Goal: Task Accomplishment & Management: Manage account settings

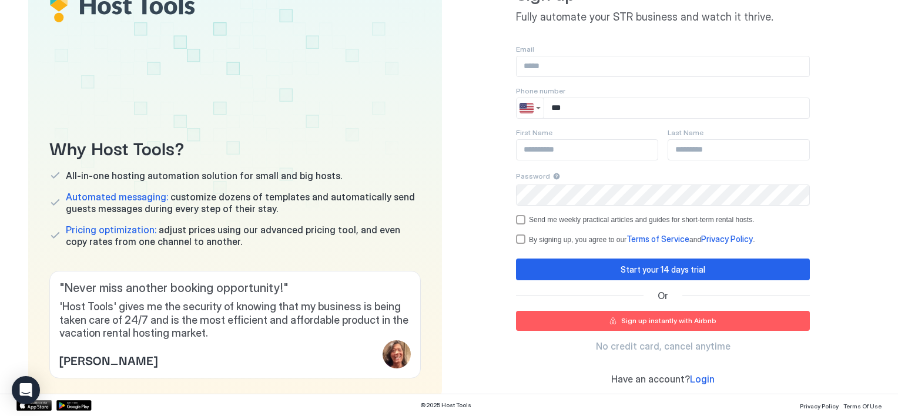
scroll to position [92, 0]
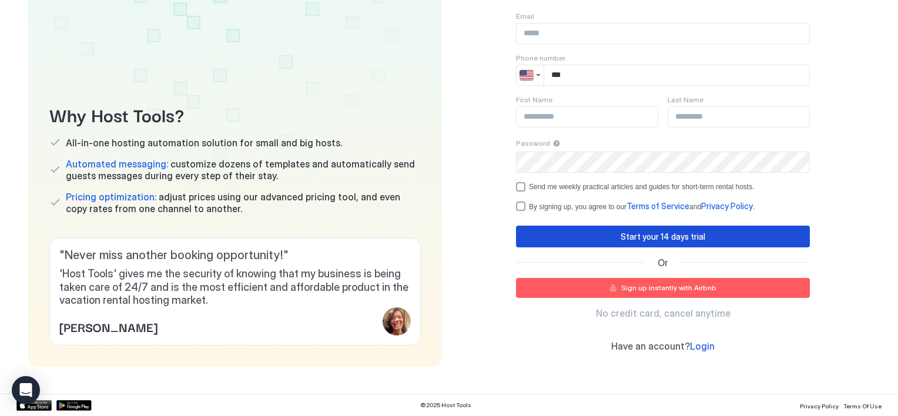
click at [631, 240] on div "Start your 14 days trial" at bounding box center [662, 236] width 85 height 12
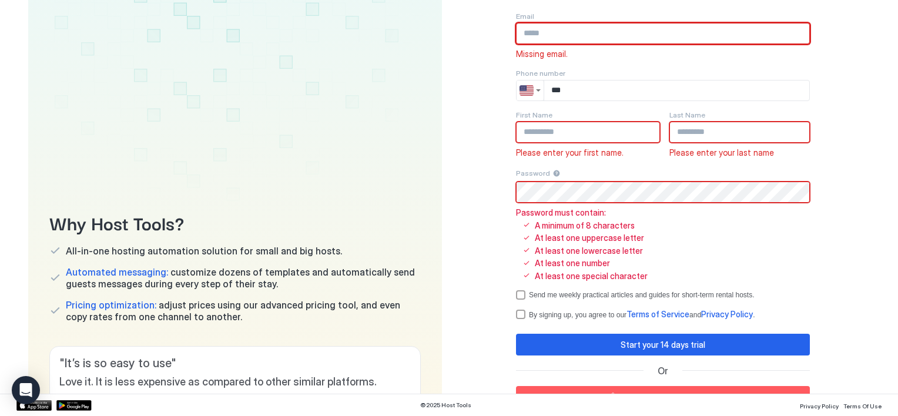
click at [539, 31] on input "Input Field" at bounding box center [662, 34] width 293 height 20
type input "**********"
type input "***"
type input "**********"
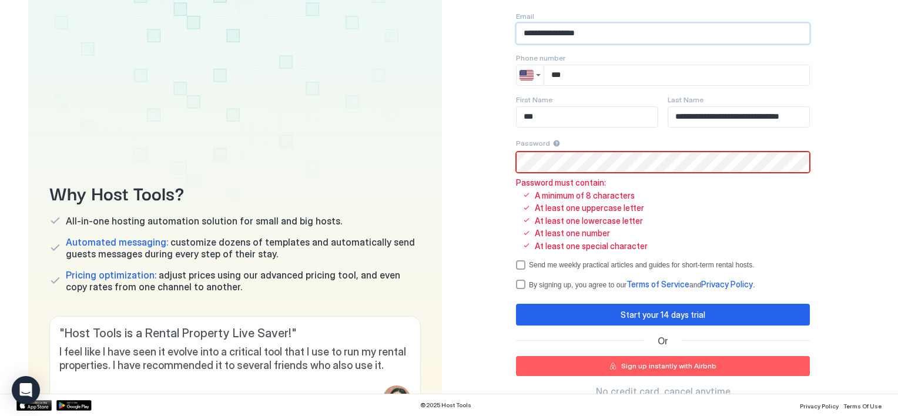
scroll to position [33, 0]
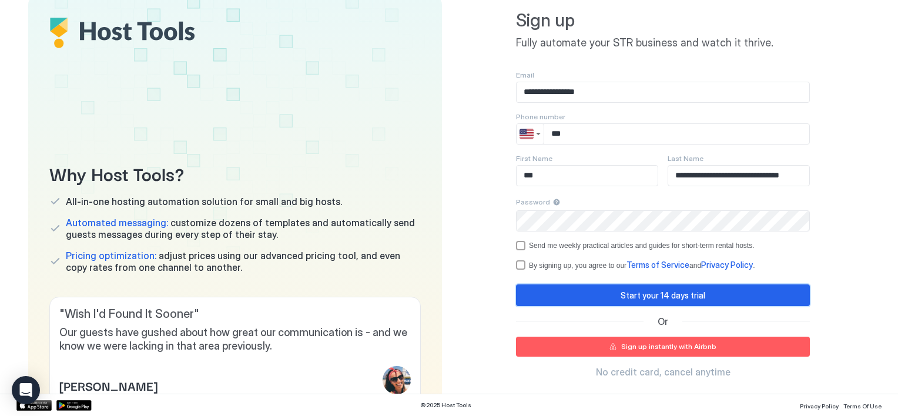
click at [667, 296] on div "Start your 14 days trial" at bounding box center [662, 295] width 85 height 12
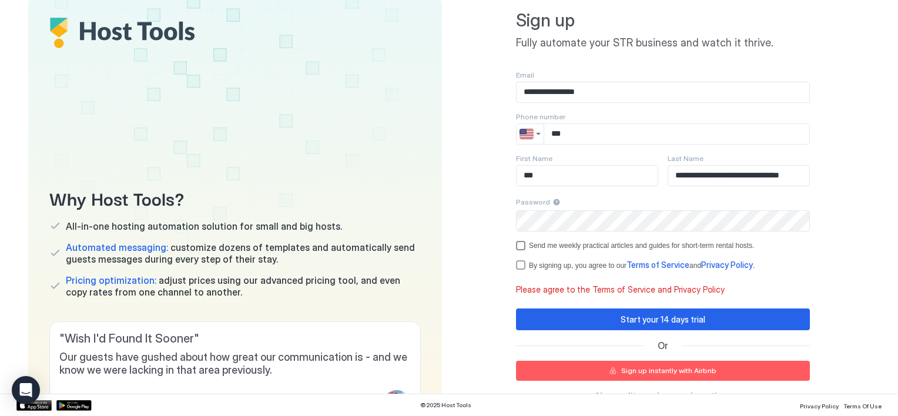
click at [516, 242] on div "optOut" at bounding box center [520, 245] width 9 height 9
click at [516, 263] on div "termsPrivacy" at bounding box center [520, 264] width 9 height 9
click at [643, 320] on div "Start your 14 days trial" at bounding box center [662, 319] width 85 height 12
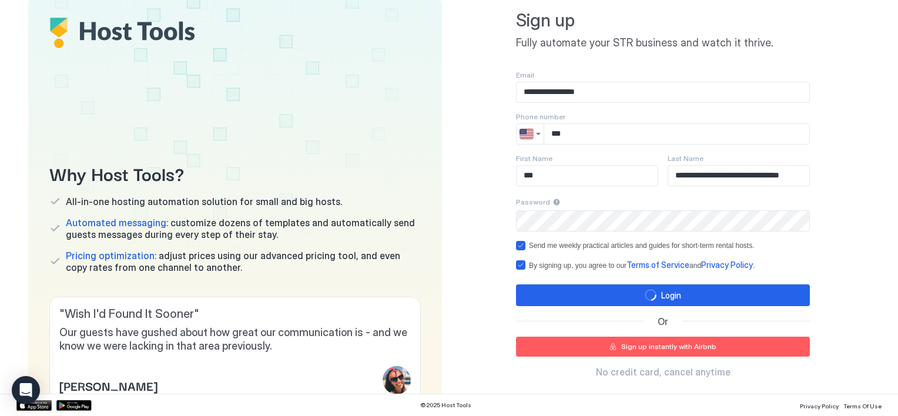
click at [693, 177] on input "**********" at bounding box center [738, 176] width 141 height 20
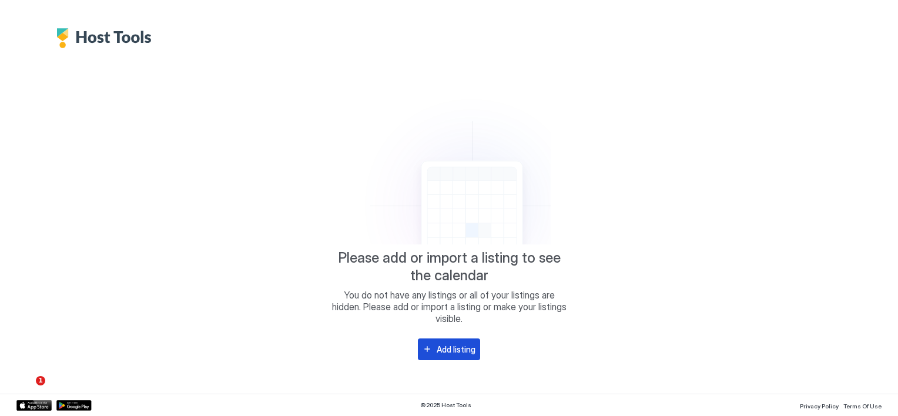
click at [432, 350] on button "Add listing" at bounding box center [449, 349] width 62 height 22
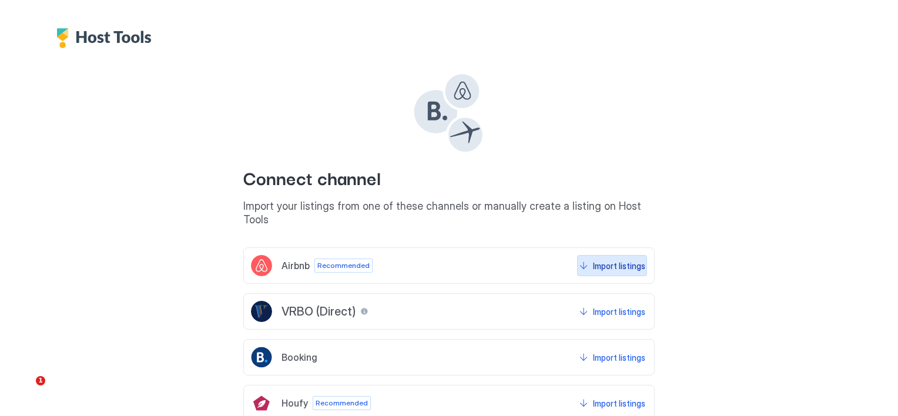
click at [579, 255] on button "Import listings" at bounding box center [612, 265] width 70 height 21
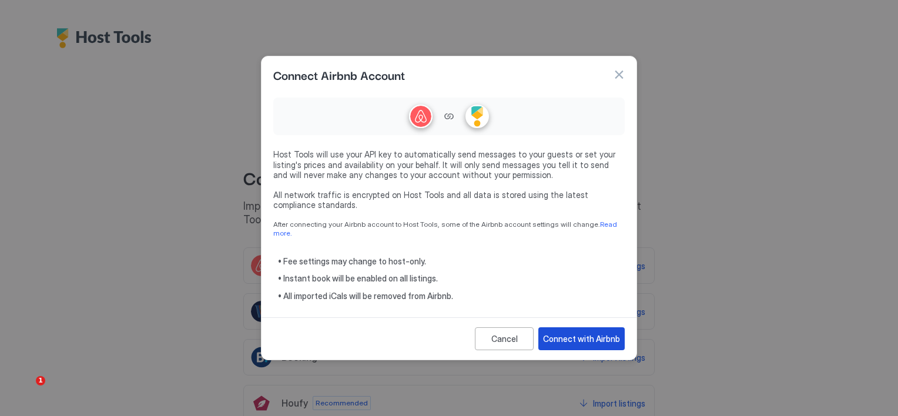
click at [563, 333] on div "Connect with Airbnb" at bounding box center [581, 339] width 77 height 12
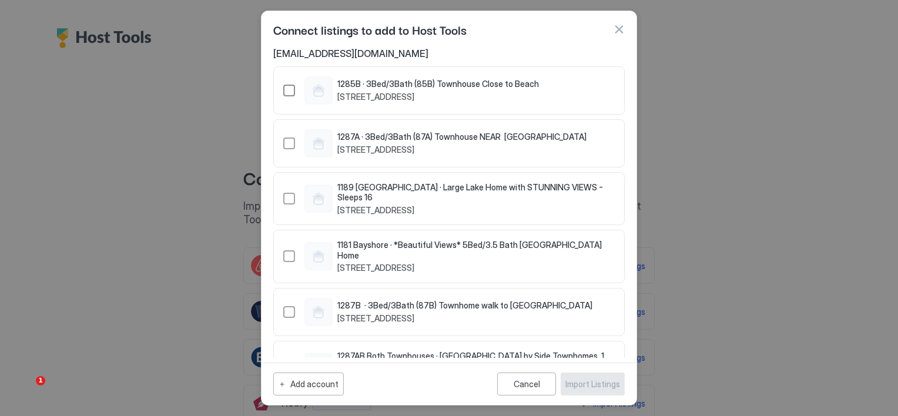
click at [294, 90] on div "16688769" at bounding box center [289, 91] width 12 height 12
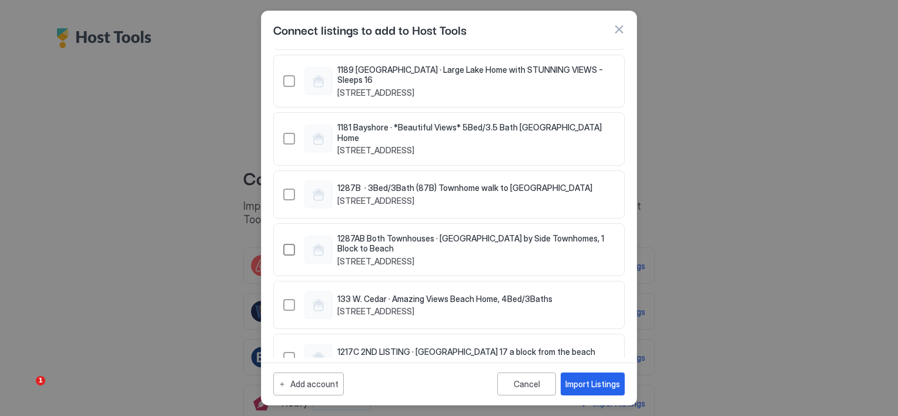
scroll to position [235, 0]
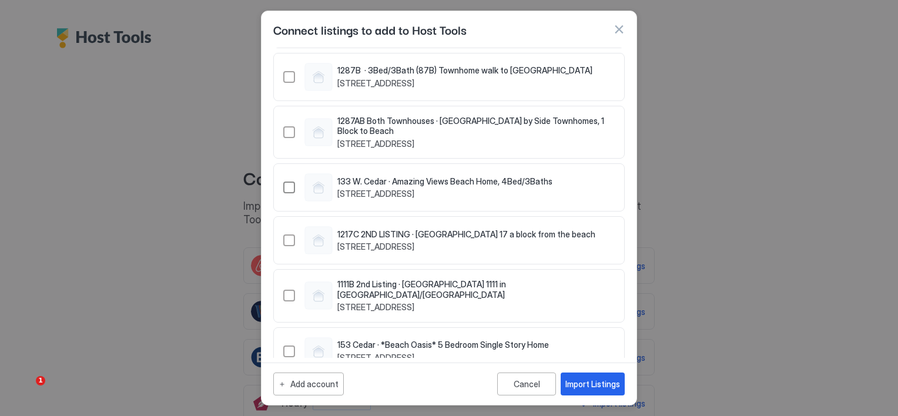
click at [292, 182] on div "544929902692535818" at bounding box center [289, 188] width 12 height 12
click at [599, 383] on div "Import Listings" at bounding box center [592, 384] width 55 height 12
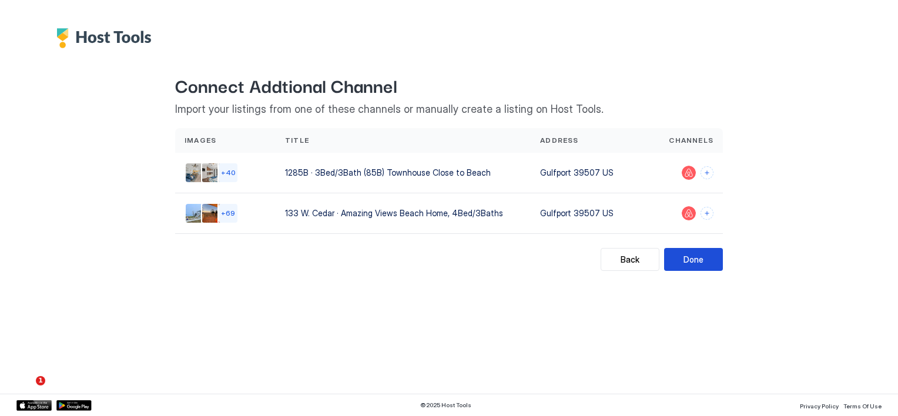
click at [691, 259] on div "Done" at bounding box center [693, 259] width 20 height 12
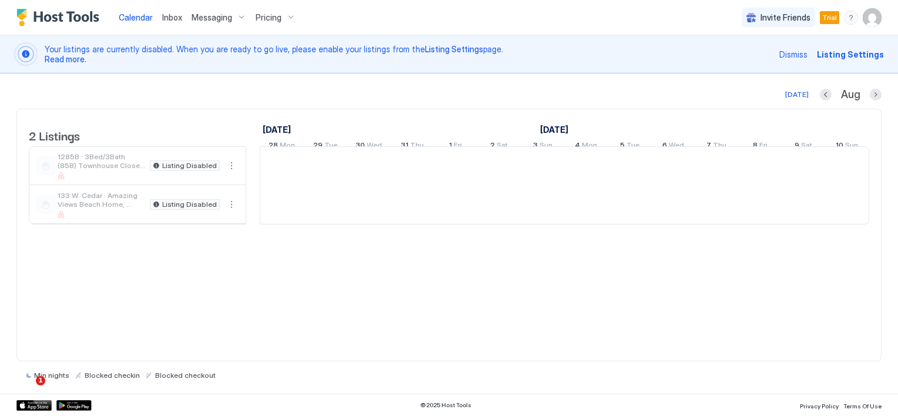
scroll to position [0, 653]
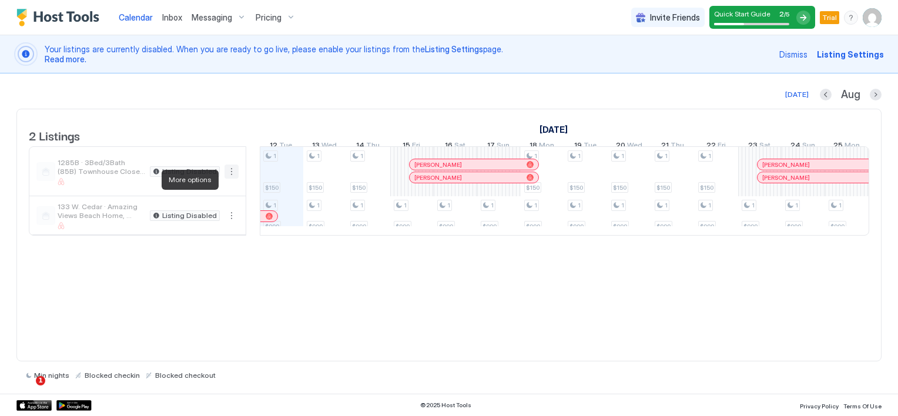
click at [233, 179] on button "More options" at bounding box center [231, 172] width 14 height 14
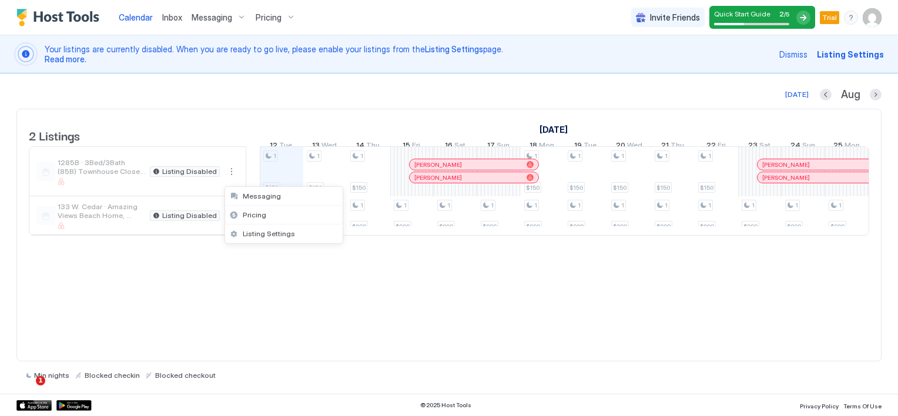
click at [230, 183] on div at bounding box center [449, 208] width 898 height 416
click at [860, 54] on span "Listing Settings" at bounding box center [850, 54] width 67 height 12
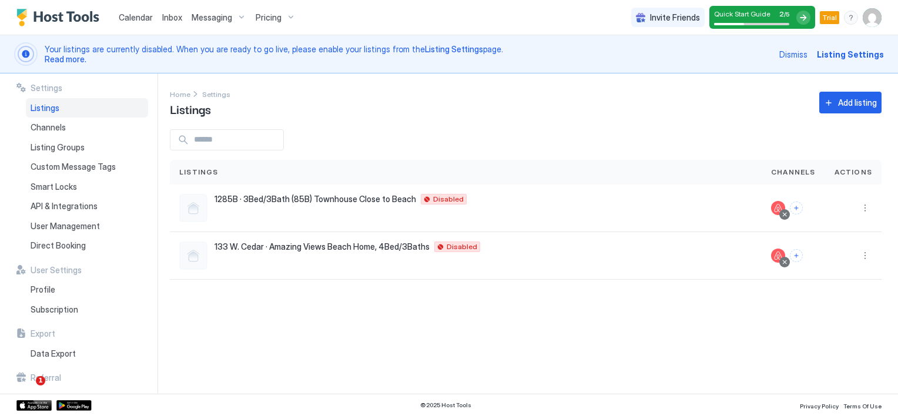
click at [163, 19] on span "Inbox" at bounding box center [172, 17] width 20 height 10
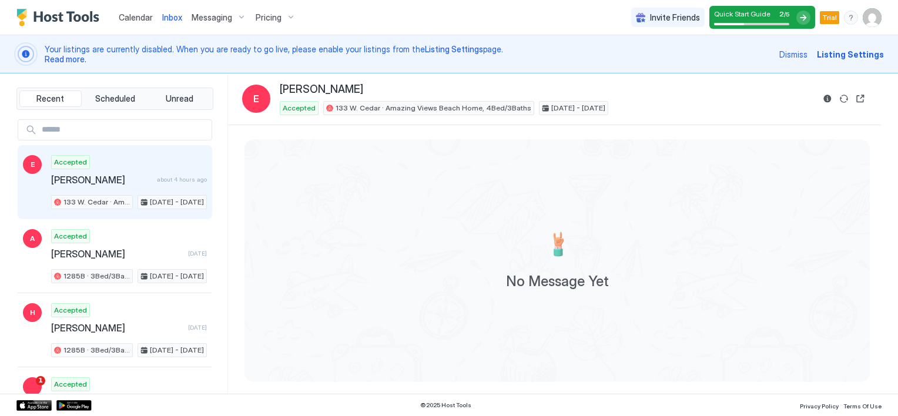
click at [142, 21] on span "Calendar" at bounding box center [136, 17] width 34 height 10
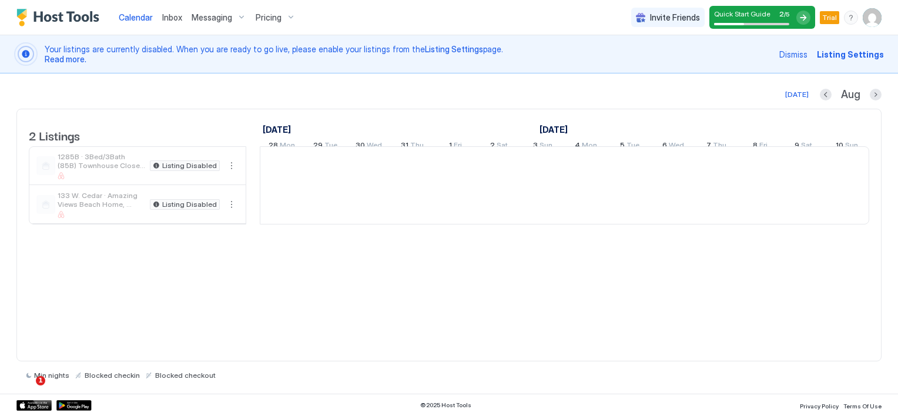
scroll to position [0, 653]
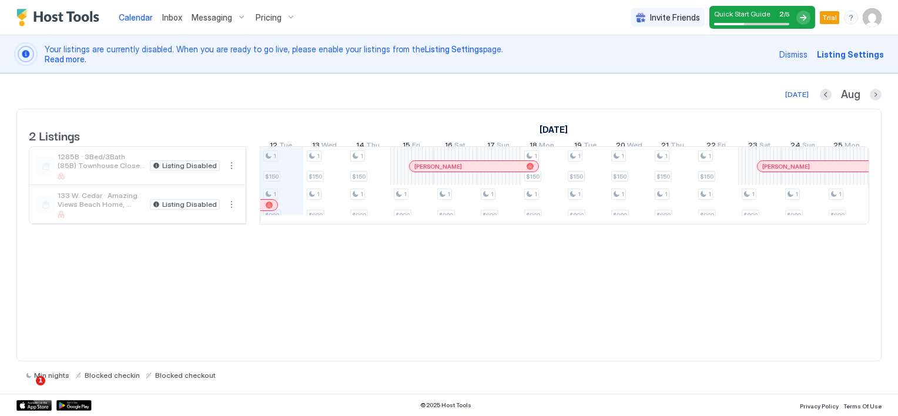
click at [804, 55] on span "Dismiss" at bounding box center [793, 54] width 28 height 12
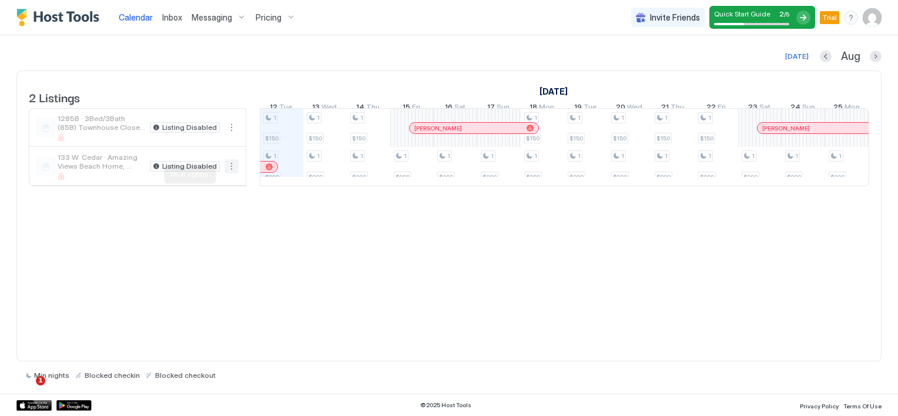
click at [229, 172] on button "More options" at bounding box center [231, 166] width 14 height 14
click at [229, 172] on div at bounding box center [449, 208] width 898 height 416
click at [729, 13] on span "Quick Start Guide" at bounding box center [742, 13] width 56 height 9
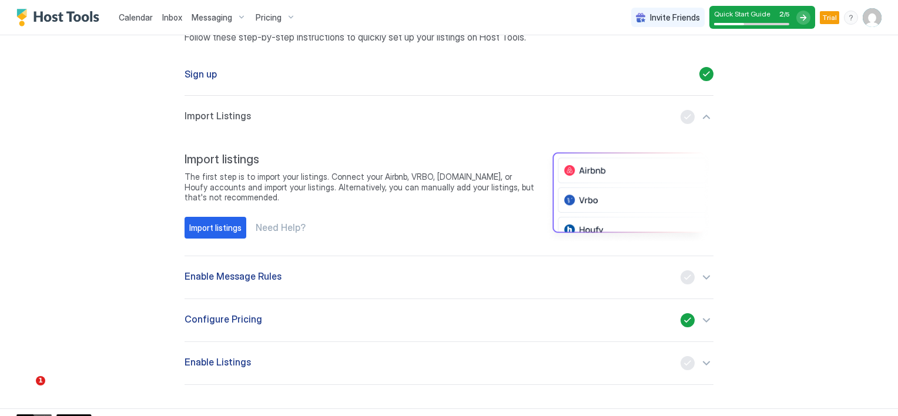
scroll to position [71, 0]
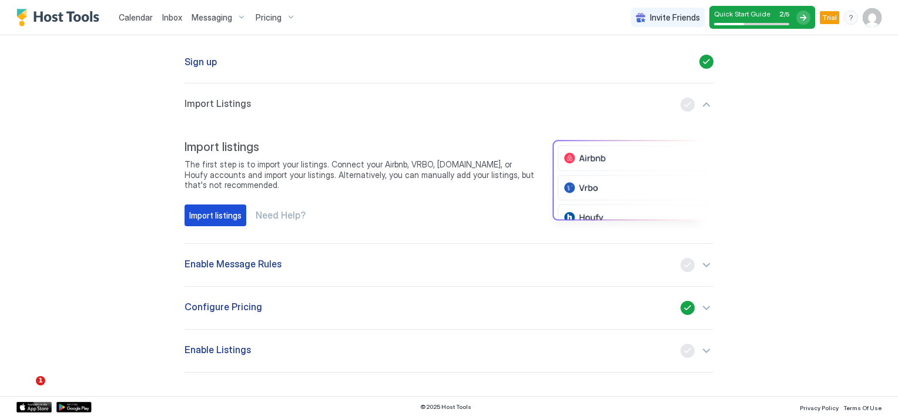
click at [221, 217] on div "Import listings" at bounding box center [215, 215] width 52 height 12
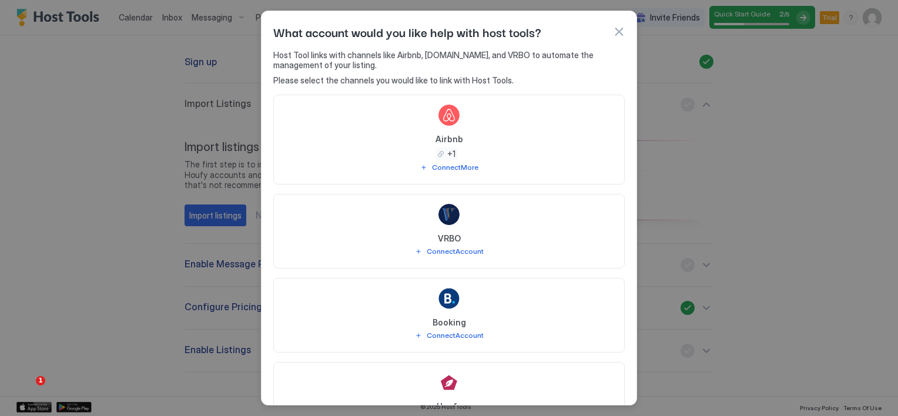
click at [442, 217] on div at bounding box center [448, 214] width 21 height 21
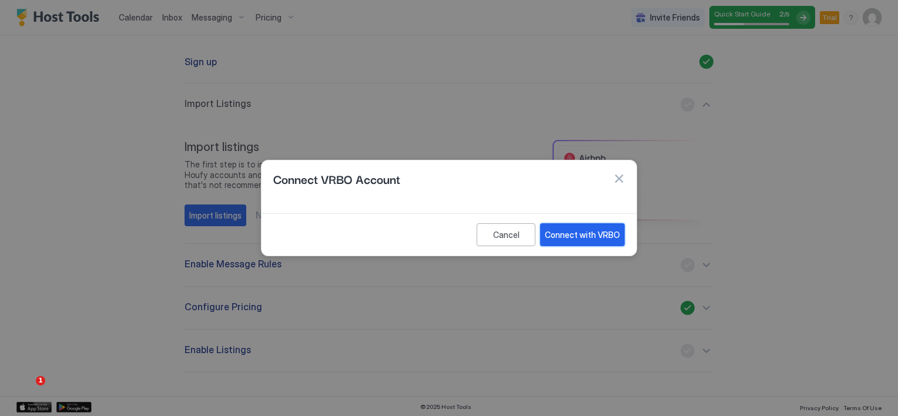
click at [583, 237] on div "Connect with VRBO" at bounding box center [582, 235] width 75 height 12
click at [583, 235] on div "Connect with VRBO" at bounding box center [582, 235] width 75 height 12
click at [584, 235] on div "Connect with VRBO" at bounding box center [582, 235] width 75 height 12
click at [620, 178] on button "button" at bounding box center [619, 179] width 12 height 12
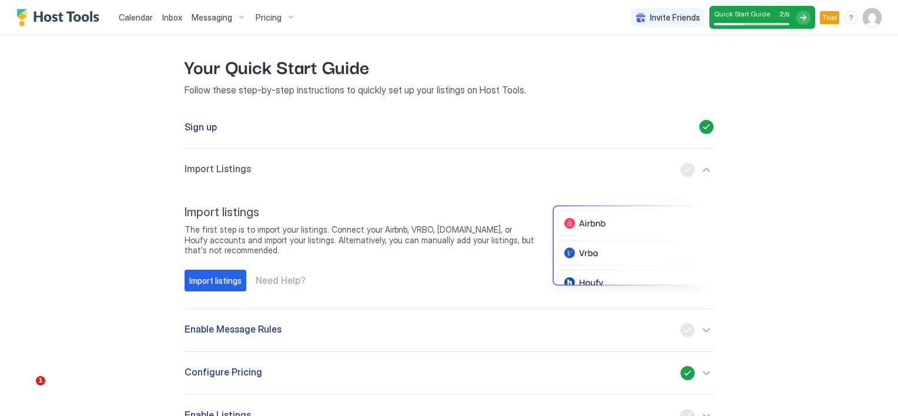
scroll to position [0, 0]
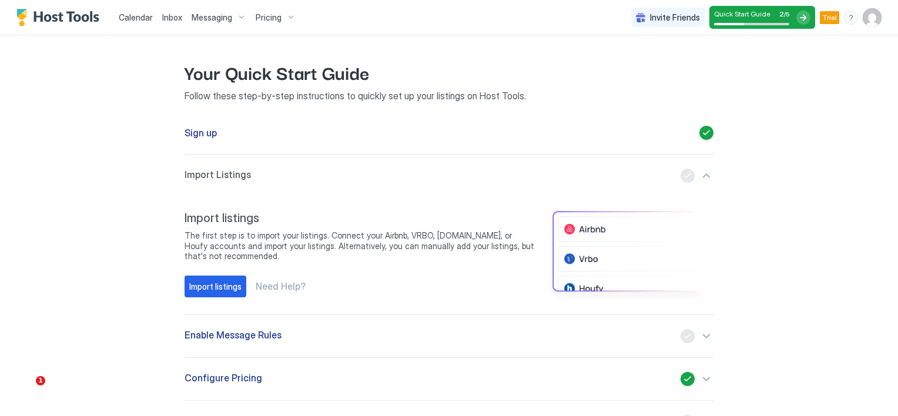
click at [216, 135] on div "Sign up" at bounding box center [448, 132] width 529 height 43
click at [225, 174] on span "Import Listings" at bounding box center [217, 176] width 66 height 14
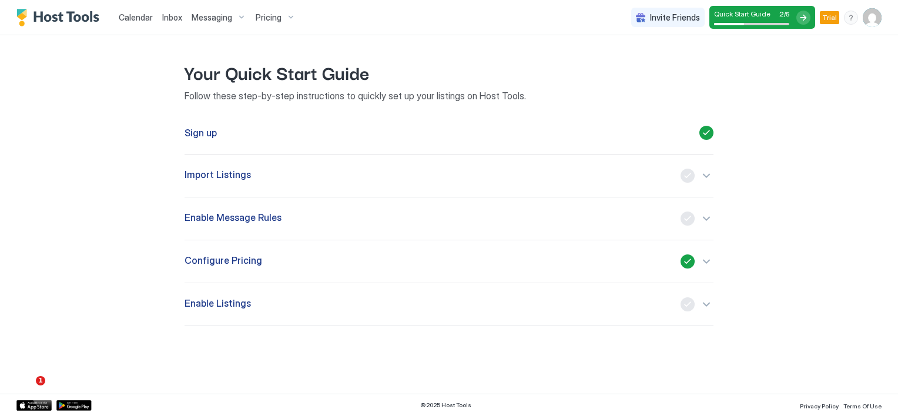
click at [225, 174] on span "Import Listings" at bounding box center [217, 176] width 66 height 14
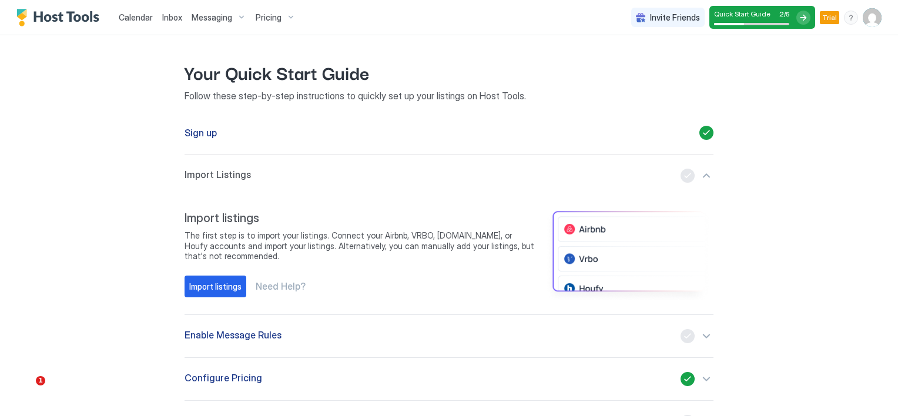
click at [253, 334] on span "Enable Message Rules" at bounding box center [232, 336] width 97 height 14
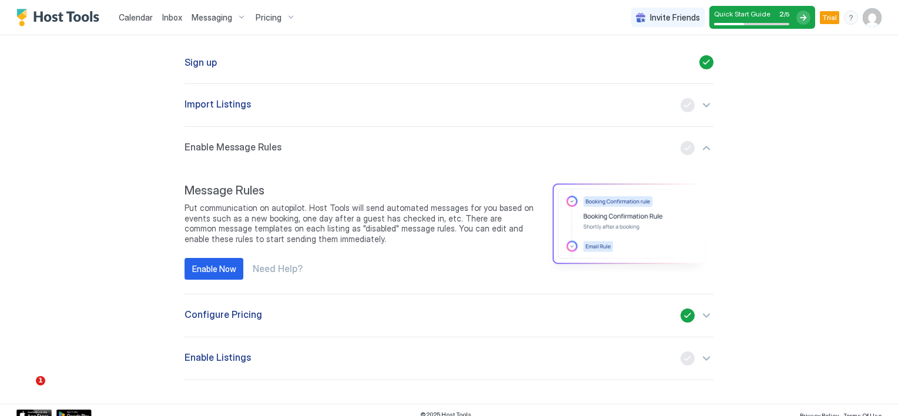
scroll to position [78, 0]
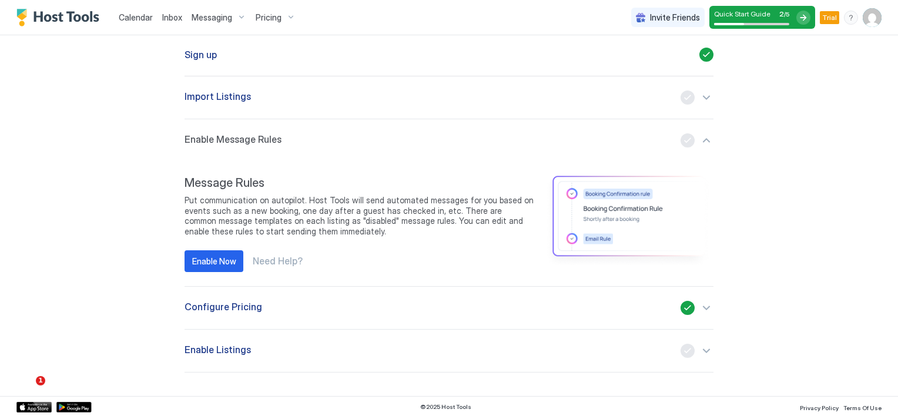
click at [253, 305] on div "Configure Pricing" at bounding box center [448, 308] width 529 height 14
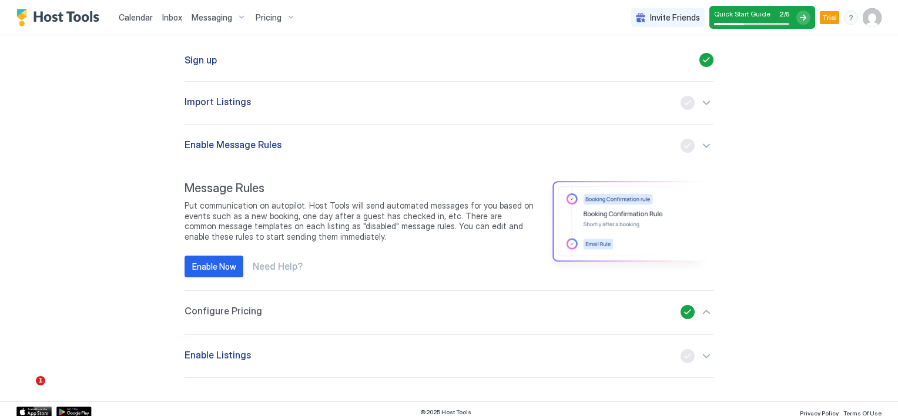
scroll to position [71, 0]
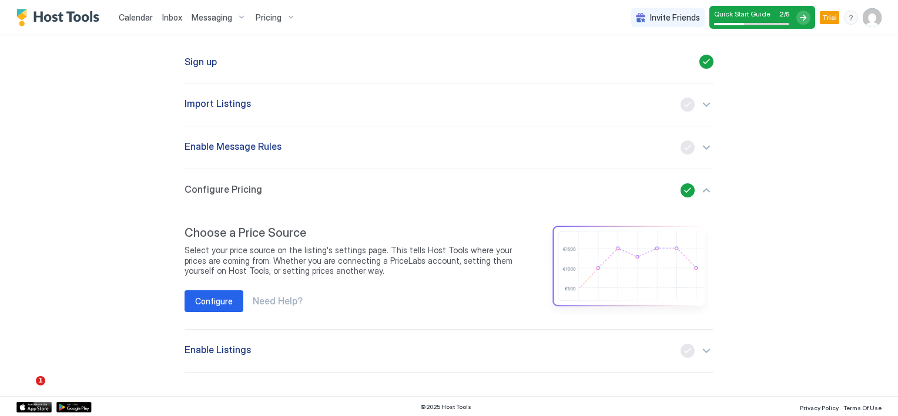
click at [233, 347] on span "Enable Listings" at bounding box center [217, 351] width 66 height 14
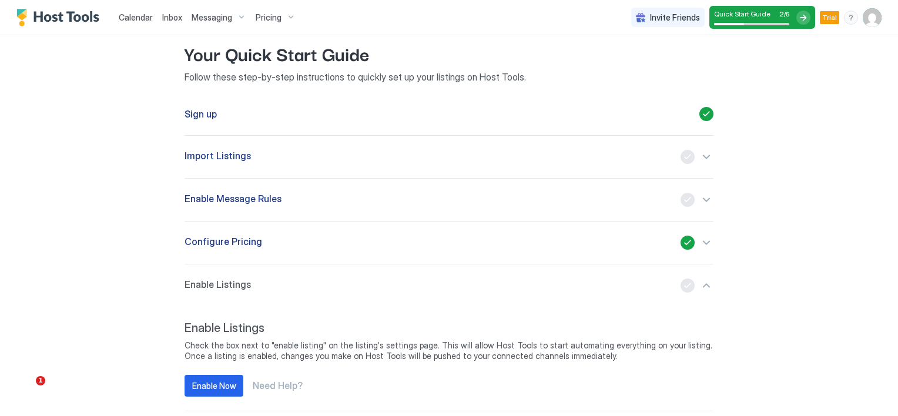
scroll to position [0, 0]
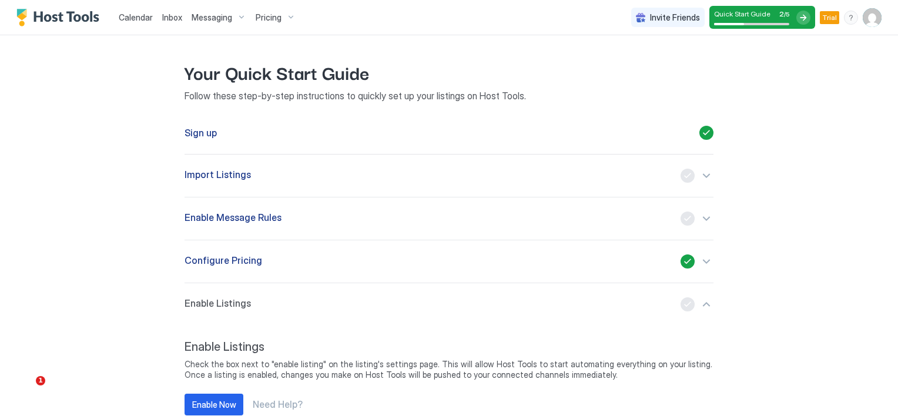
click at [133, 15] on span "Calendar" at bounding box center [136, 17] width 34 height 10
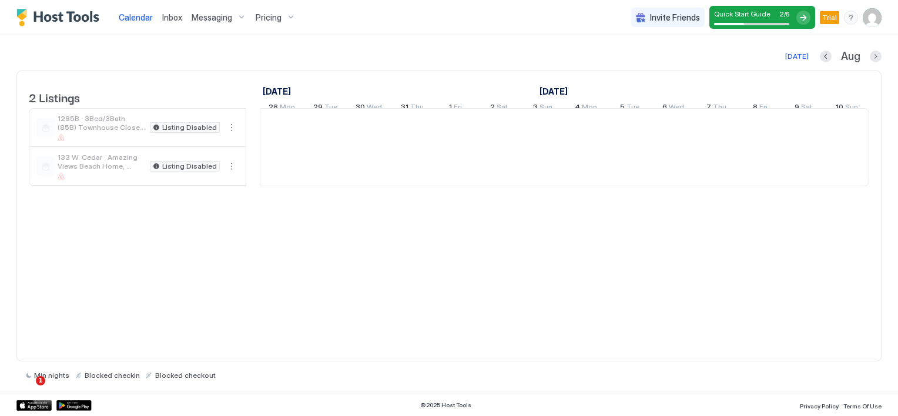
scroll to position [0, 653]
